Goal: Task Accomplishment & Management: Manage account settings

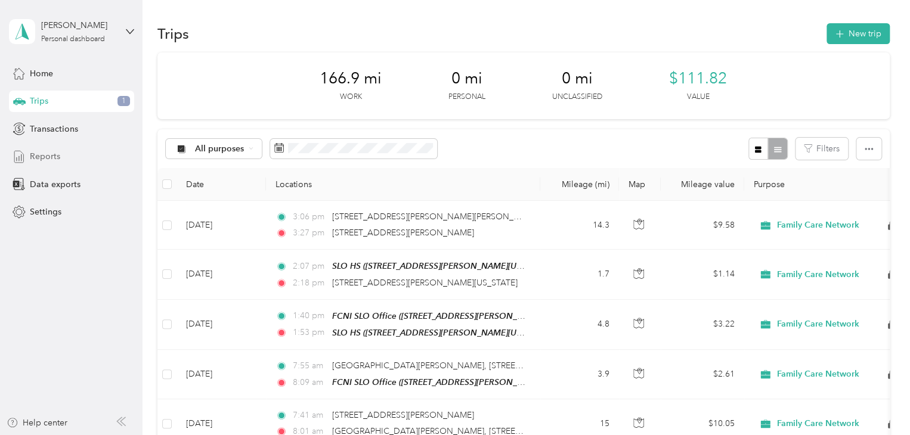
click at [48, 153] on span "Reports" at bounding box center [45, 156] width 30 height 13
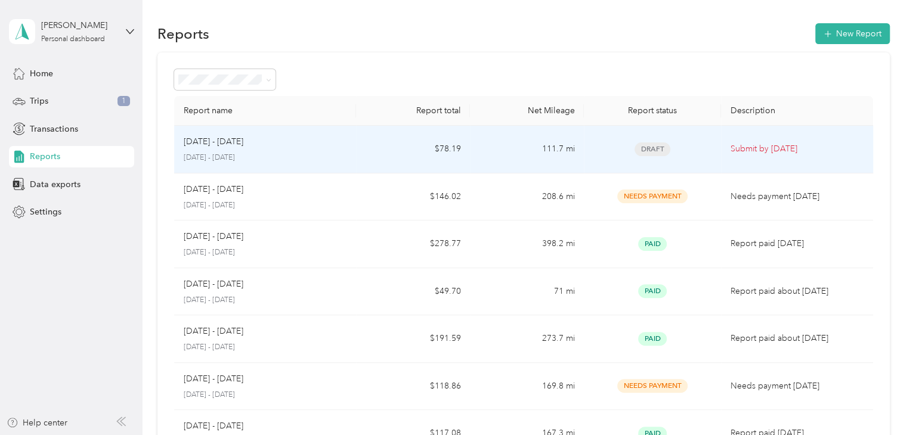
click at [349, 149] on td "[DATE] - [DATE] [DATE] - [DATE]" at bounding box center [265, 150] width 183 height 48
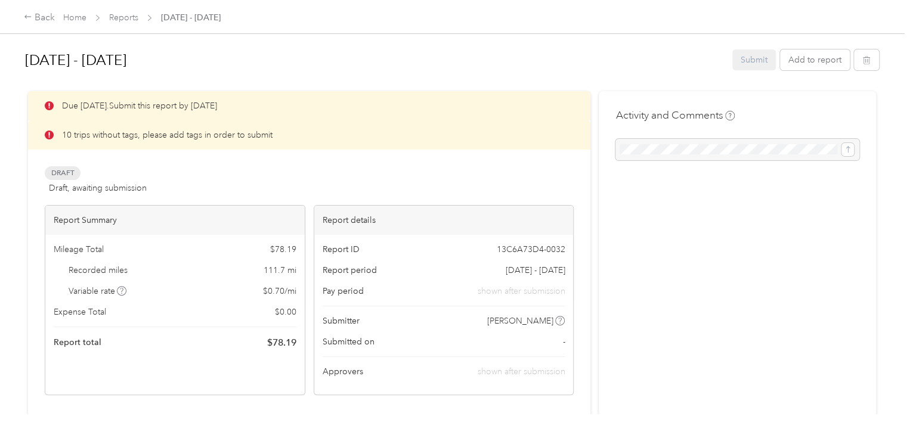
drag, startPoint x: 317, startPoint y: 89, endPoint x: 271, endPoint y: 215, distance: 134.0
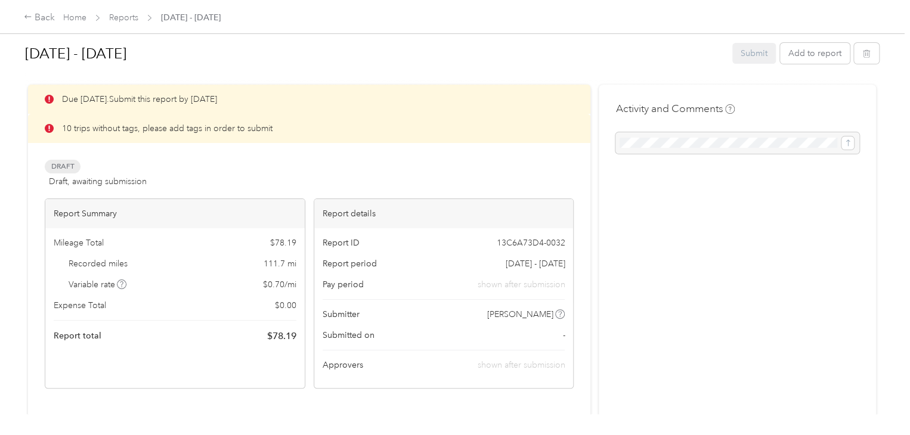
click at [258, 172] on div "Draft Draft, awaiting submission View activity & comments" at bounding box center [309, 174] width 529 height 29
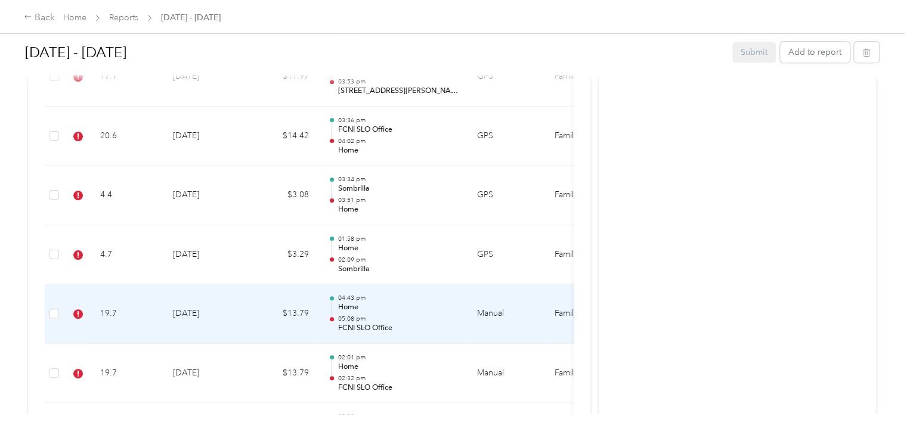
scroll to position [491, 0]
click at [241, 316] on td "[DATE]" at bounding box center [205, 317] width 84 height 60
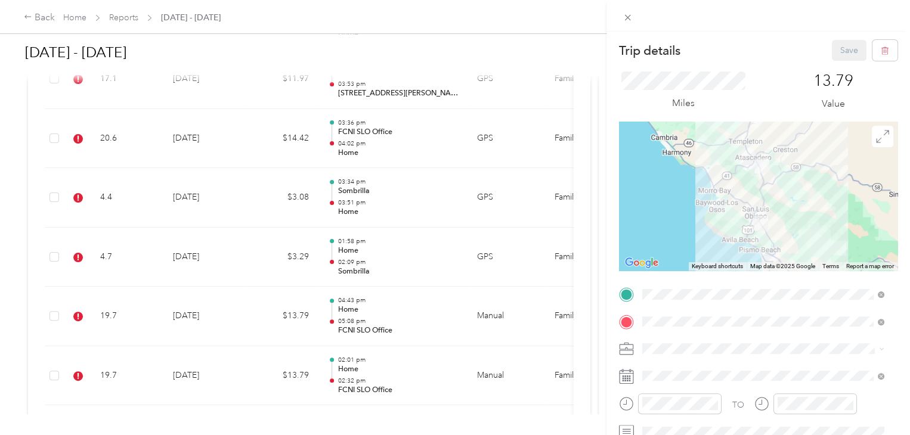
click at [759, 304] on div "TO Add photo" at bounding box center [758, 429] width 279 height 288
click at [879, 298] on icon at bounding box center [881, 295] width 7 height 7
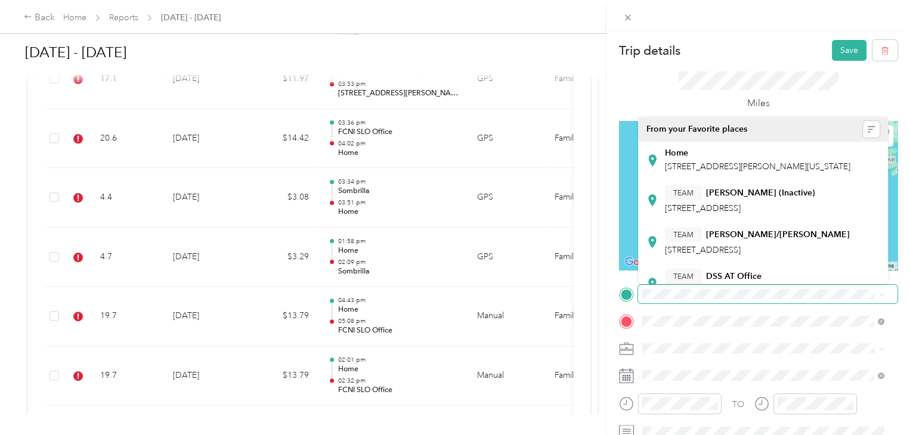
click at [742, 194] on span "[STREET_ADDRESS][PERSON_NAME][US_STATE]" at bounding box center [757, 194] width 185 height 10
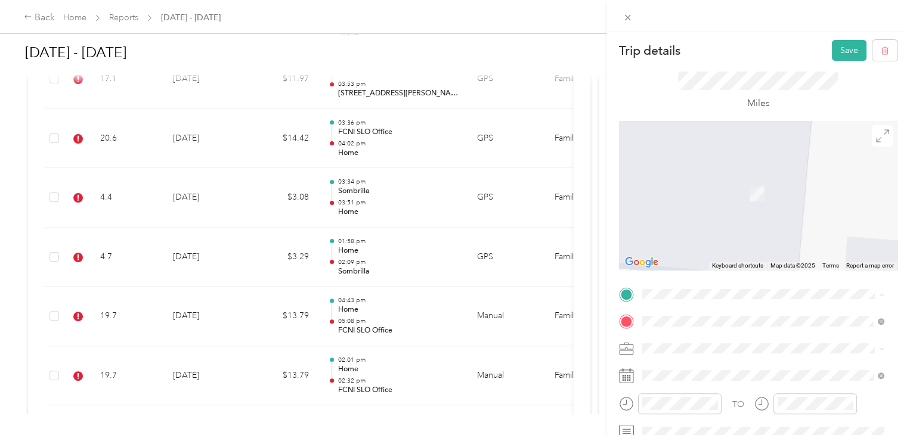
click at [744, 211] on div "TEAM FCNI SLO Office [STREET_ADDRESS][PERSON_NAME][US_STATE]" at bounding box center [757, 195] width 185 height 29
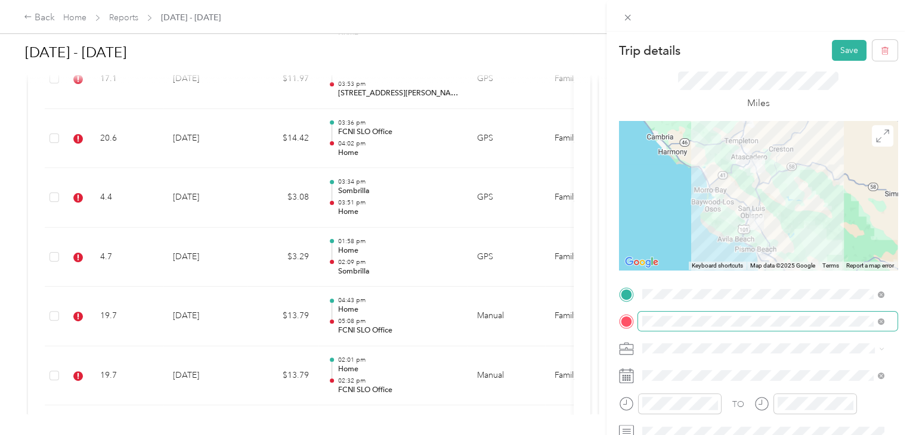
scroll to position [2, 0]
click at [832, 51] on button "Save" at bounding box center [849, 48] width 35 height 21
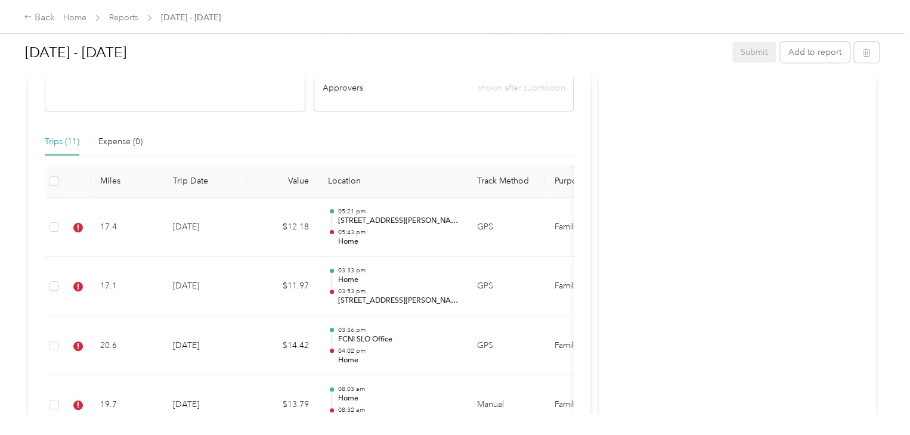
scroll to position [0, 0]
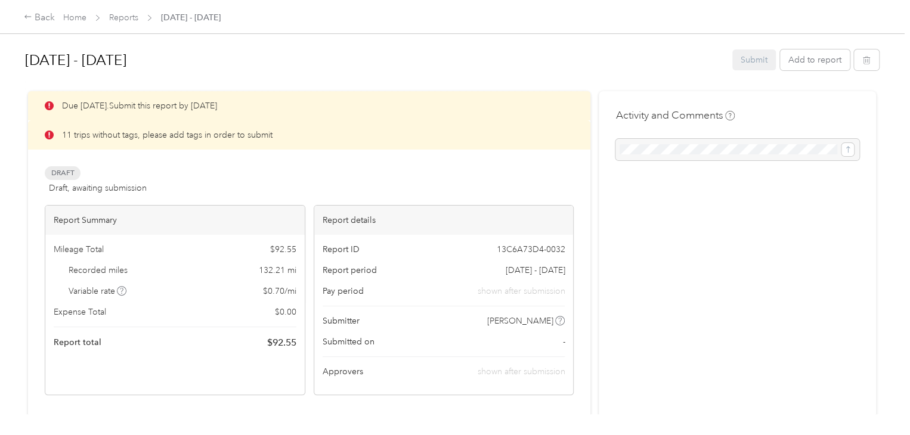
click at [34, 8] on div "Back Home Reports [DATE] - [DATE]" at bounding box center [455, 16] width 910 height 33
click at [38, 24] on div "Back" at bounding box center [39, 18] width 31 height 14
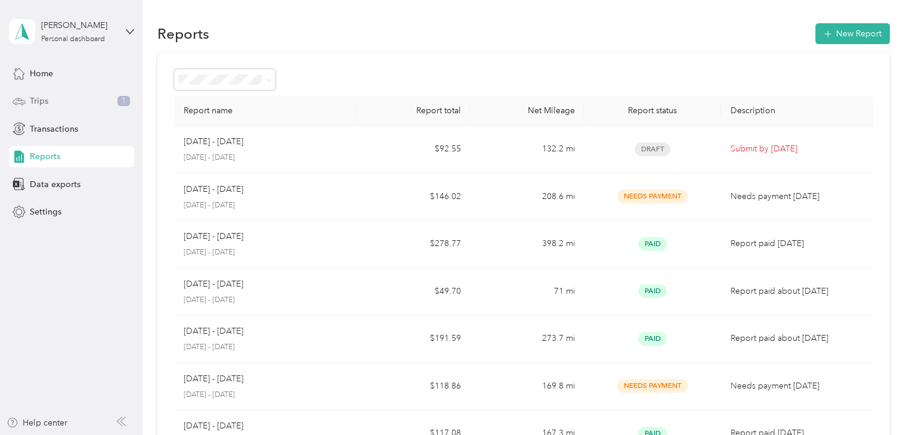
click at [39, 107] on span "Trips" at bounding box center [39, 101] width 18 height 13
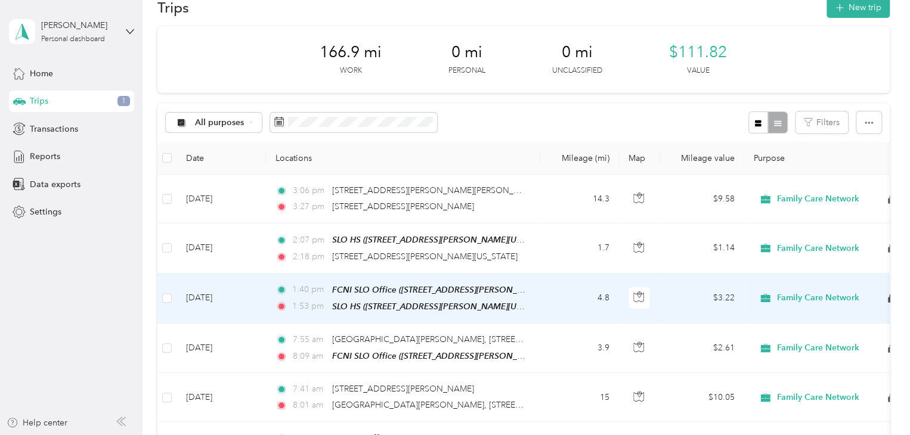
scroll to position [27, 0]
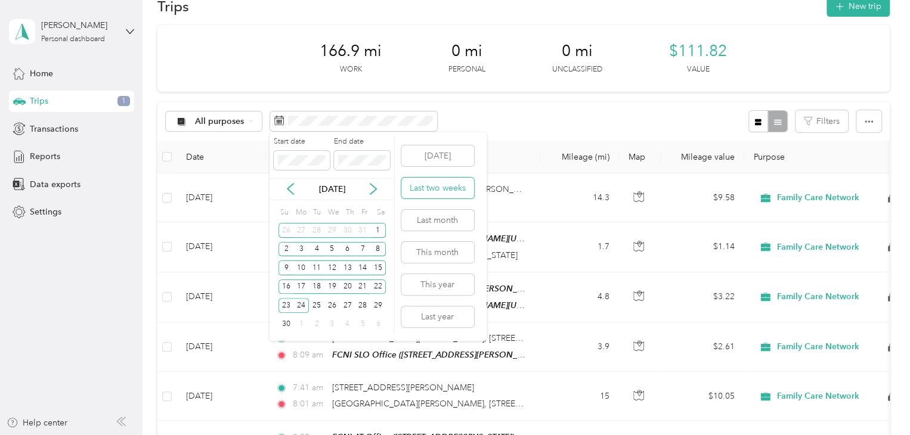
click at [427, 194] on button "Last two weeks" at bounding box center [437, 188] width 73 height 21
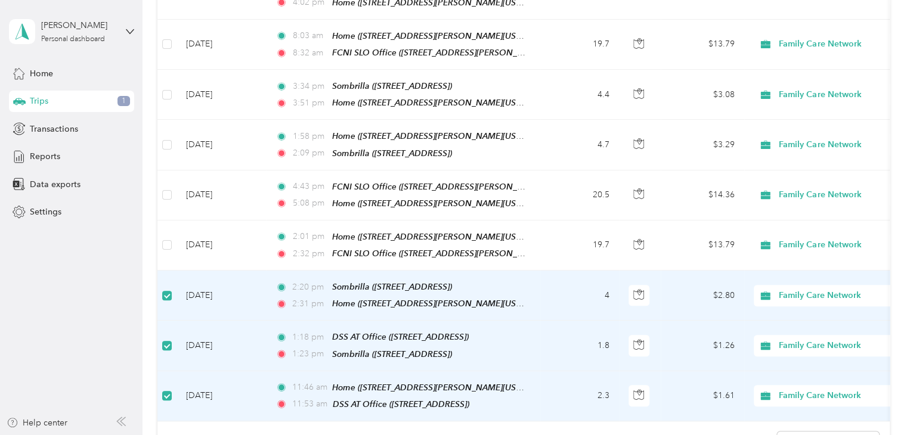
scroll to position [328, 0]
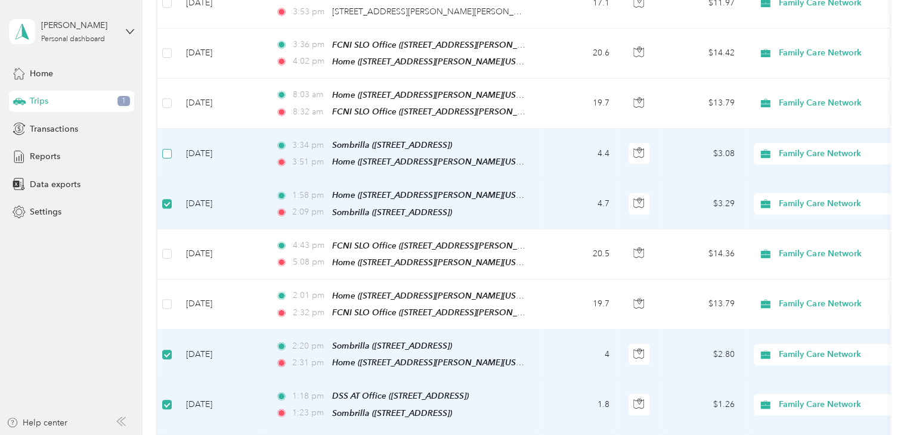
click at [166, 147] on label at bounding box center [167, 153] width 10 height 13
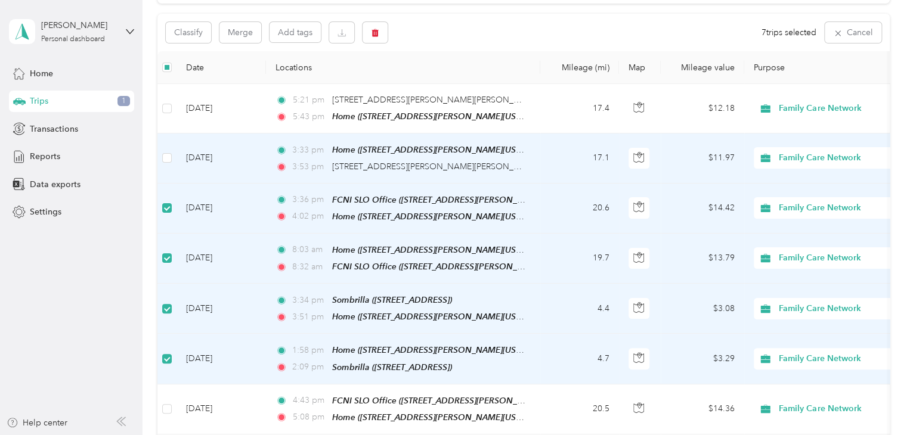
scroll to position [115, 0]
click at [165, 163] on label at bounding box center [167, 159] width 10 height 13
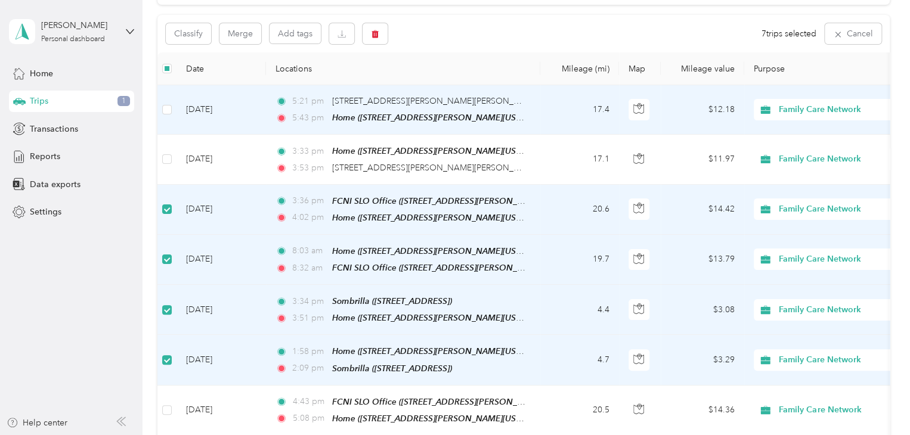
scroll to position [79, 0]
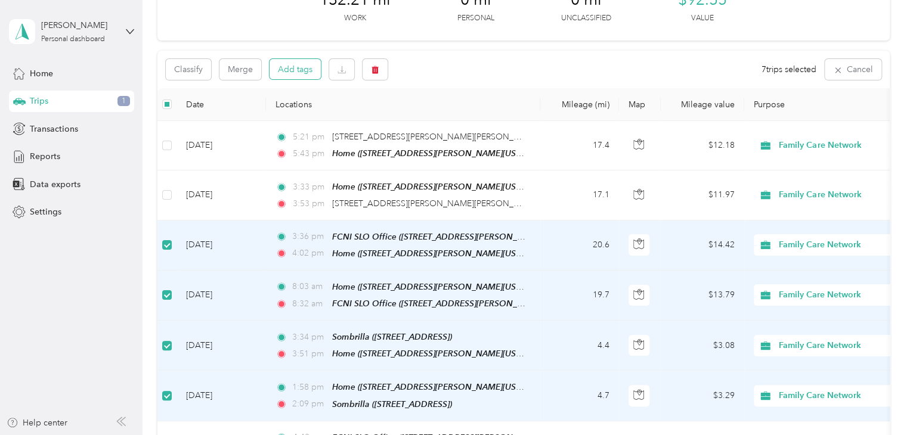
click at [290, 68] on button "Add tags" at bounding box center [295, 69] width 51 height 20
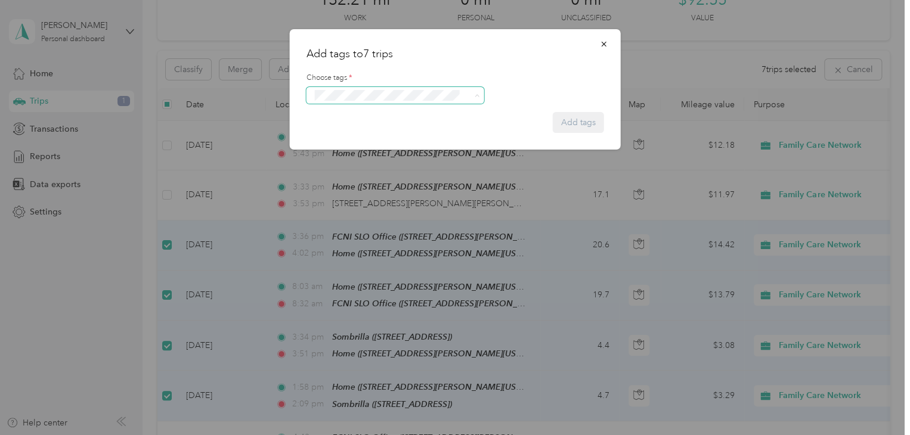
click at [414, 89] on span at bounding box center [387, 95] width 153 height 13
click at [413, 110] on ol "Specialty Mhs" at bounding box center [395, 116] width 178 height 23
click at [411, 89] on span at bounding box center [387, 95] width 153 height 13
click at [408, 117] on div "Specialty Mhs" at bounding box center [394, 115] width 161 height 15
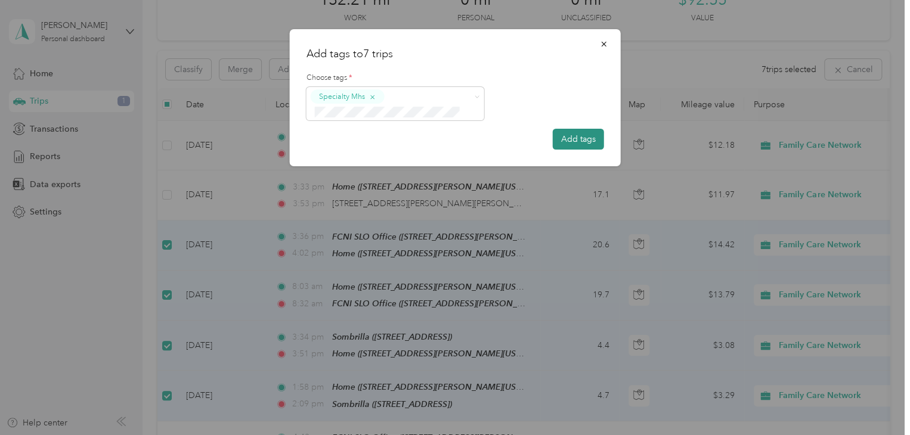
click at [591, 140] on button "Add tags" at bounding box center [578, 139] width 51 height 21
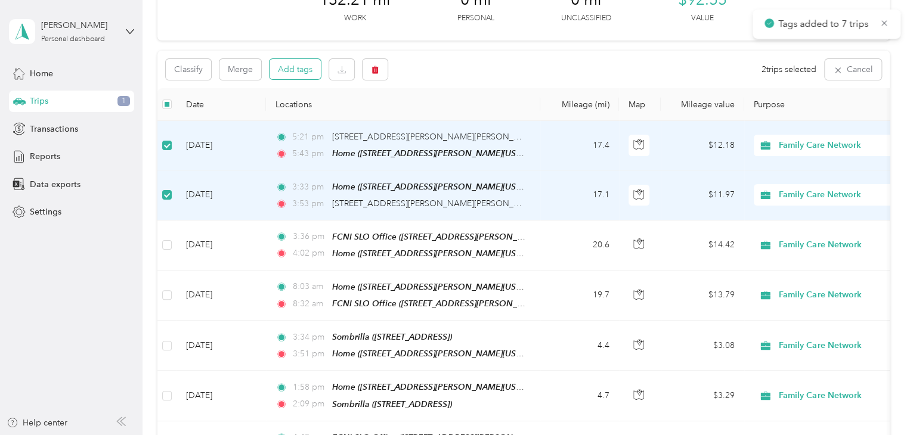
click at [301, 69] on button "Add tags" at bounding box center [295, 69] width 51 height 20
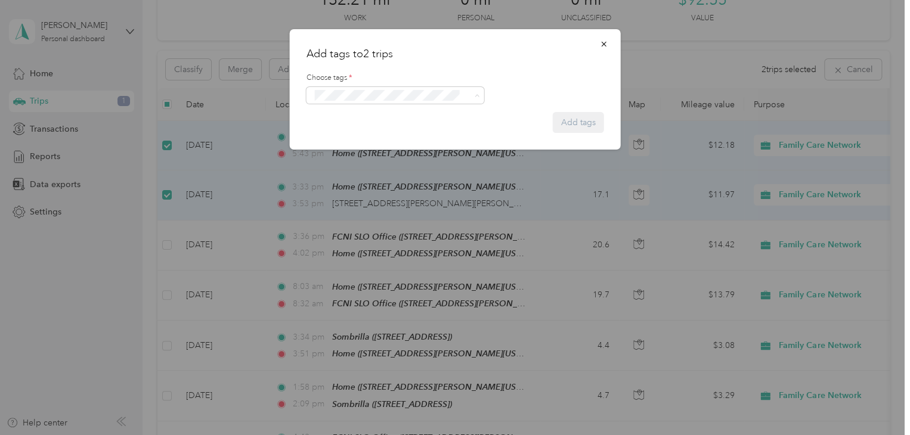
click at [341, 157] on span "Wrap Aap" at bounding box center [340, 162] width 35 height 11
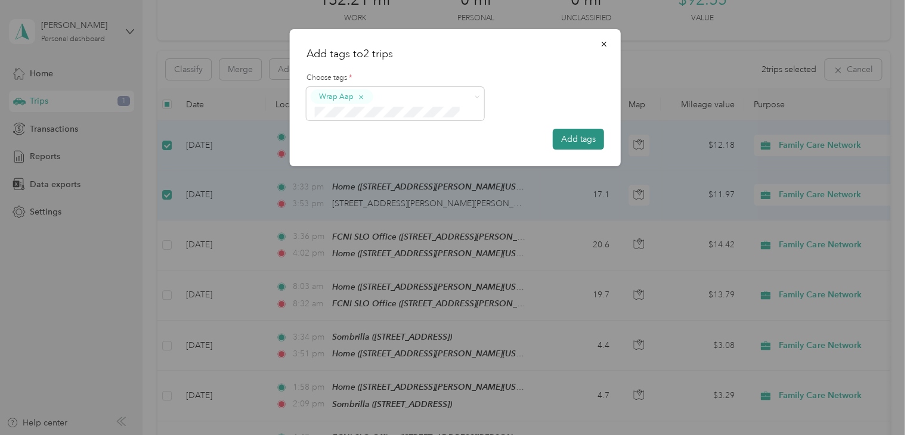
click at [573, 139] on button "Add tags" at bounding box center [578, 139] width 51 height 21
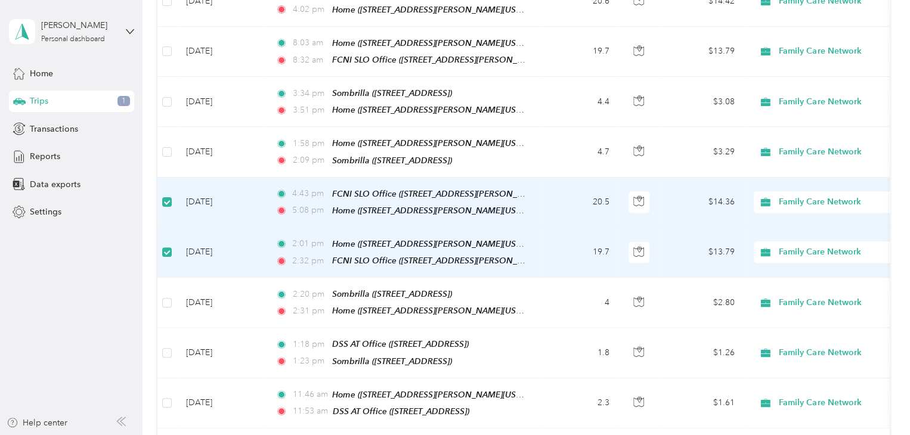
scroll to position [0, 0]
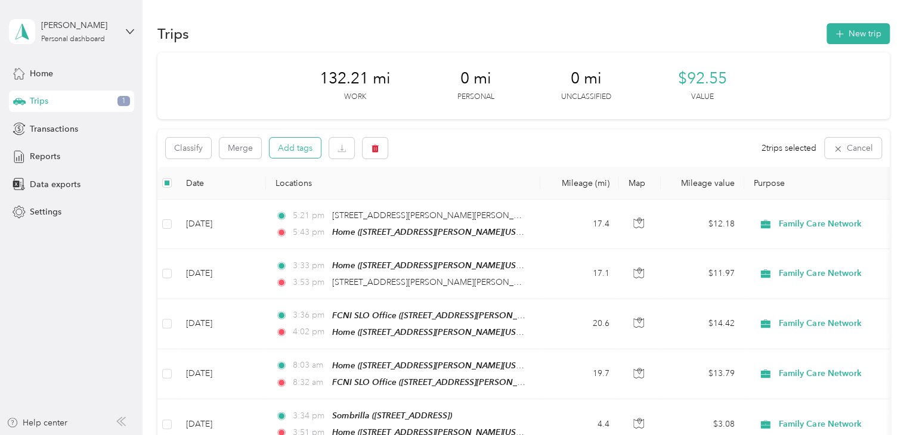
click at [297, 147] on button "Add tags" at bounding box center [295, 148] width 51 height 20
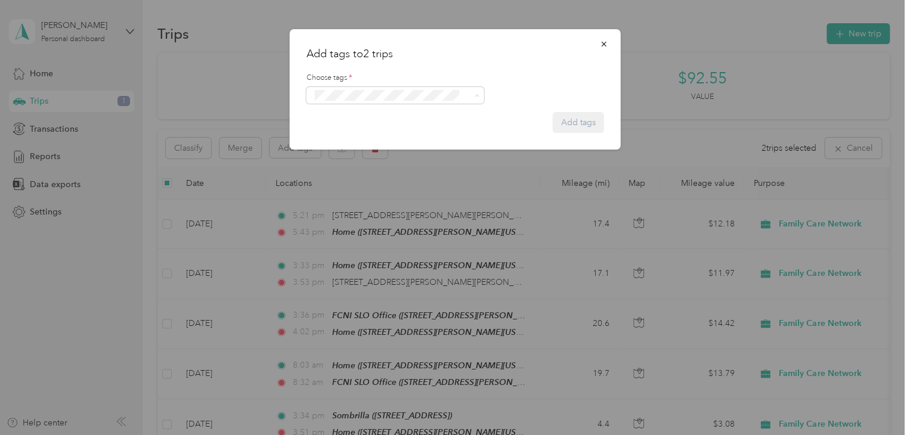
click at [348, 185] on span "Wraparound" at bounding box center [344, 185] width 42 height 11
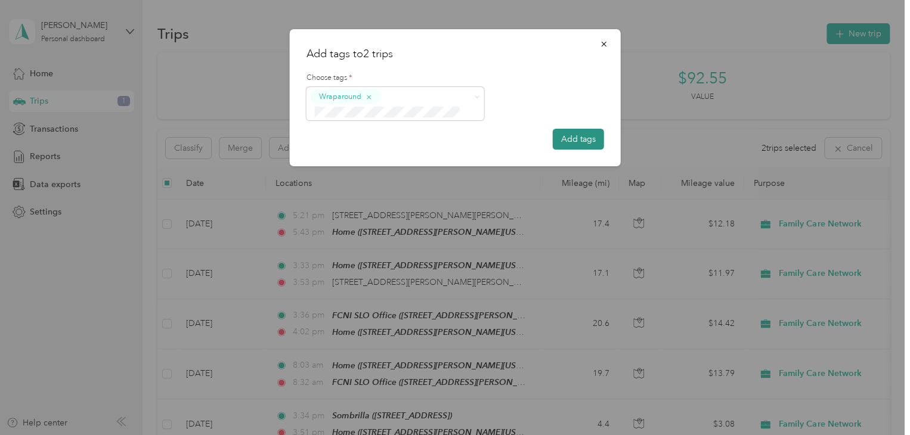
click at [574, 143] on button "Add tags" at bounding box center [578, 139] width 51 height 21
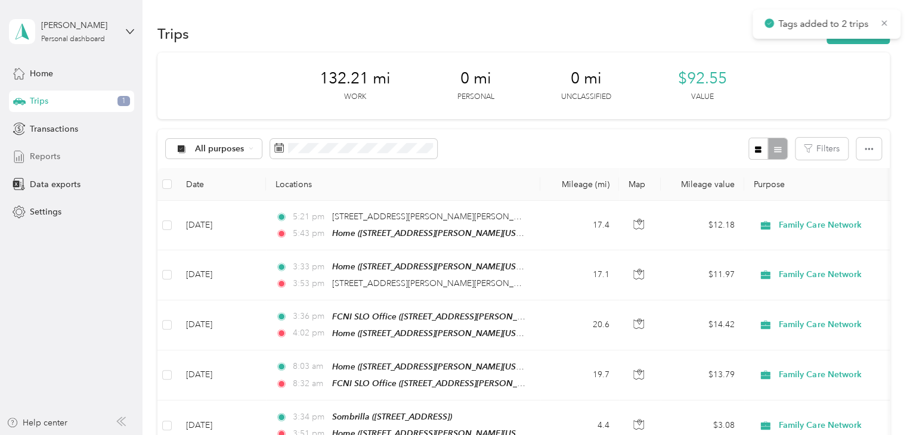
click at [64, 148] on div "Reports" at bounding box center [71, 156] width 125 height 21
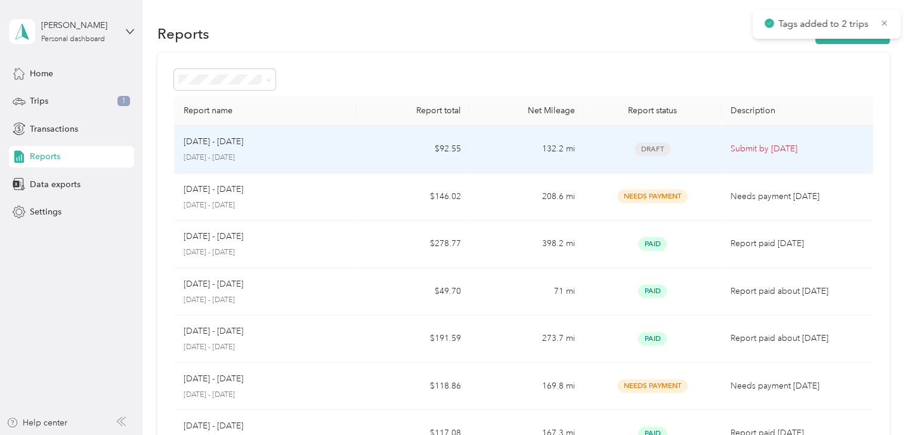
click at [289, 146] on div "[DATE] - [DATE]" at bounding box center [265, 141] width 163 height 13
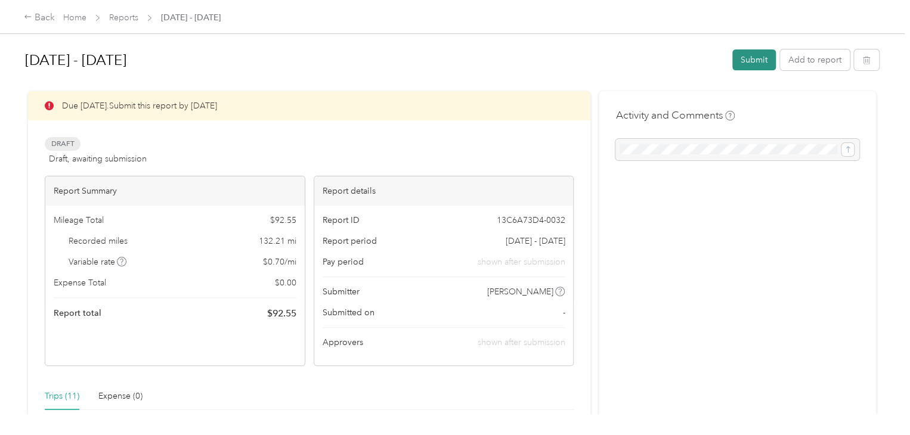
click at [748, 54] on button "Submit" at bounding box center [754, 60] width 44 height 21
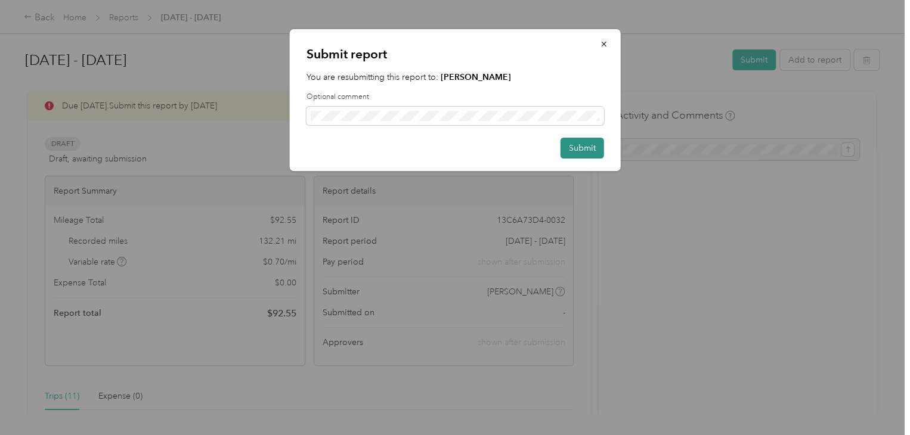
click at [590, 147] on button "Submit" at bounding box center [583, 148] width 44 height 21
